Goal: Task Accomplishment & Management: Complete application form

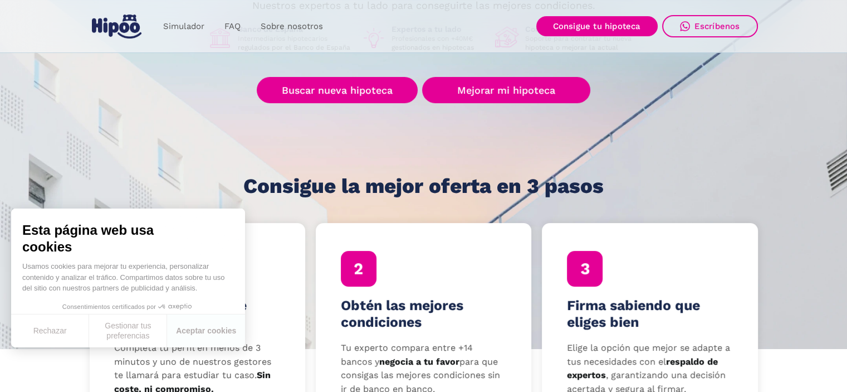
scroll to position [111, 0]
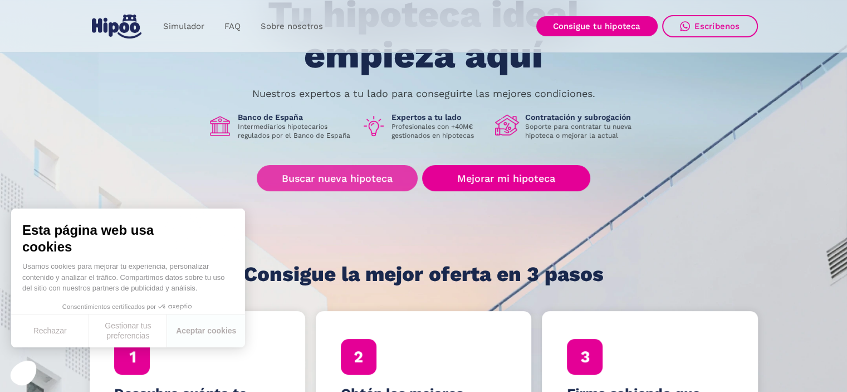
click at [305, 180] on link "Buscar nueva hipoteca" at bounding box center [337, 178] width 161 height 26
click at [339, 180] on link "Buscar nueva hipoteca" at bounding box center [337, 178] width 161 height 26
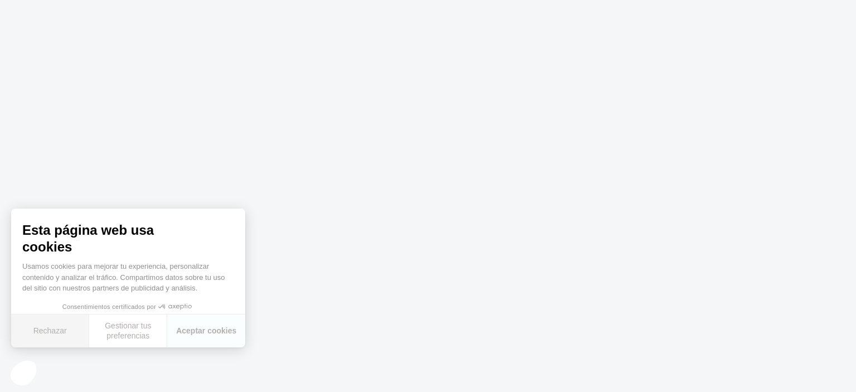
click at [42, 328] on button "Rechazar" at bounding box center [50, 330] width 78 height 33
